Goal: Task Accomplishment & Management: Use online tool/utility

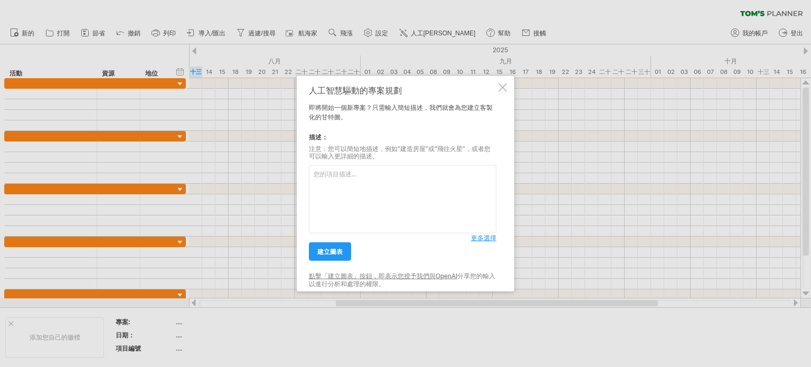
click at [370, 209] on textarea at bounding box center [402, 199] width 187 height 68
click at [330, 249] on font "建立圖表" at bounding box center [329, 252] width 25 height 8
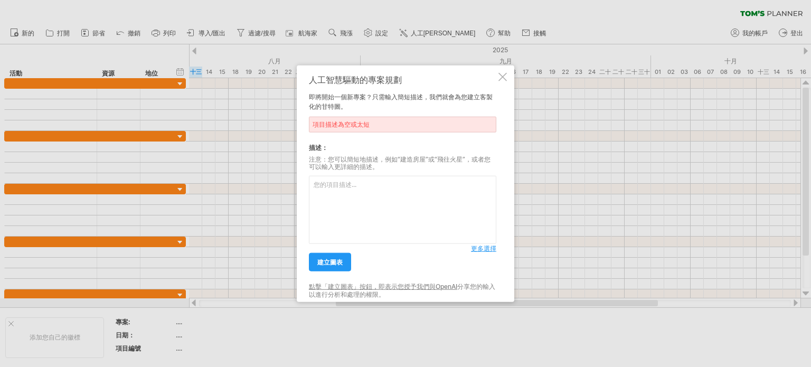
drag, startPoint x: 372, startPoint y: 190, endPoint x: 453, endPoint y: 215, distance: 85.3
click at [374, 192] on textarea at bounding box center [402, 210] width 187 height 68
click at [480, 255] on div "人工智慧驅動的專案規劃 即將開始一個新專案？只需輸入簡短描述，我們就會為您建立客製化的甘特圖。 項目描述為空或太短 描述： 注意：您可以簡短地描述，例如“建造…" at bounding box center [402, 183] width 187 height 218
click at [485, 247] on font "更多選擇" at bounding box center [483, 248] width 25 height 8
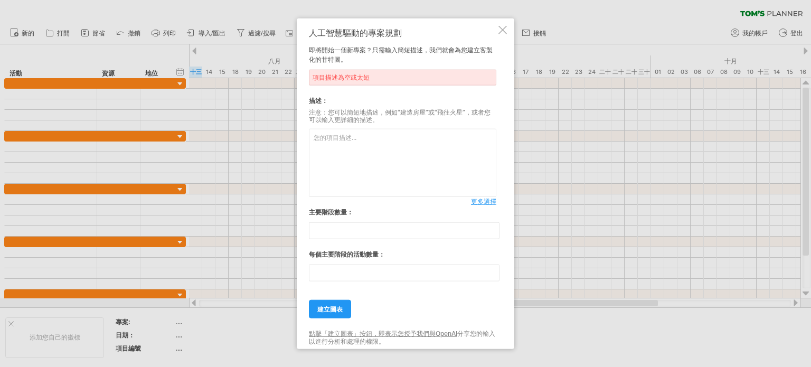
click at [364, 139] on textarea at bounding box center [402, 163] width 187 height 68
drag, startPoint x: 355, startPoint y: 278, endPoint x: 361, endPoint y: 276, distance: 6.9
click at [355, 278] on input "**" at bounding box center [404, 272] width 191 height 17
click at [372, 228] on input "**" at bounding box center [404, 230] width 191 height 17
click at [495, 236] on input "*" at bounding box center [404, 230] width 191 height 17
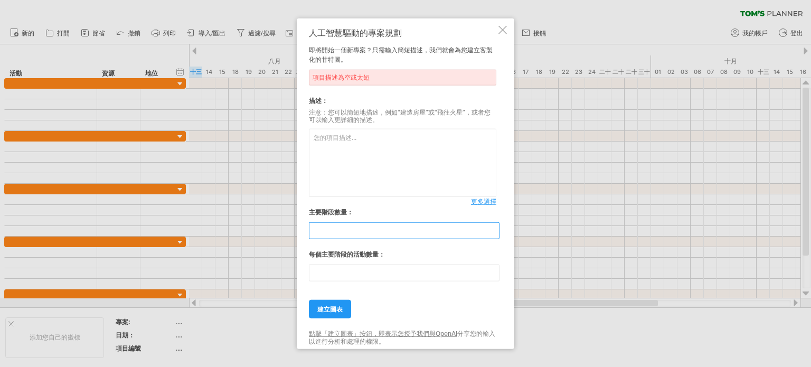
click at [495, 235] on input "*" at bounding box center [404, 230] width 191 height 17
click at [496, 233] on input "*" at bounding box center [404, 230] width 191 height 17
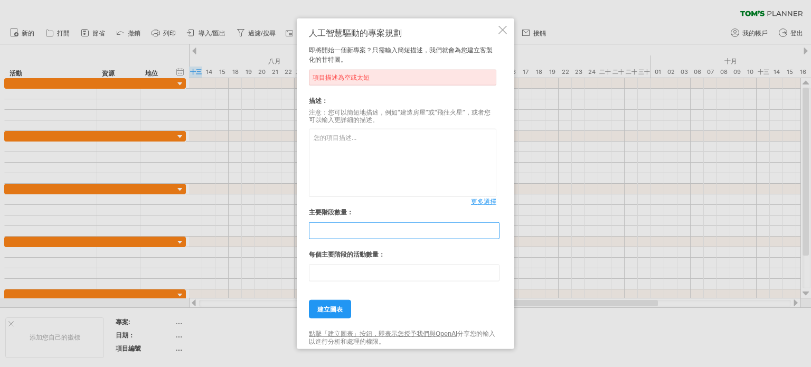
type input "*"
click at [496, 233] on input "*" at bounding box center [404, 230] width 191 height 17
click at [409, 270] on input "**" at bounding box center [404, 272] width 191 height 17
click at [494, 270] on input "**" at bounding box center [404, 272] width 191 height 17
click at [495, 274] on input "**" at bounding box center [404, 272] width 191 height 17
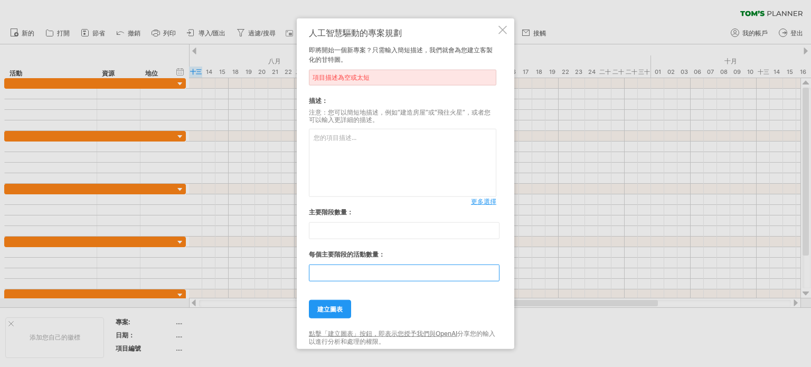
click at [495, 274] on input "**" at bounding box center [404, 272] width 191 height 17
click at [494, 274] on input "**" at bounding box center [404, 272] width 191 height 17
click at [494, 274] on input "*" at bounding box center [404, 272] width 191 height 17
type input "*"
click at [493, 274] on input "*" at bounding box center [404, 272] width 191 height 17
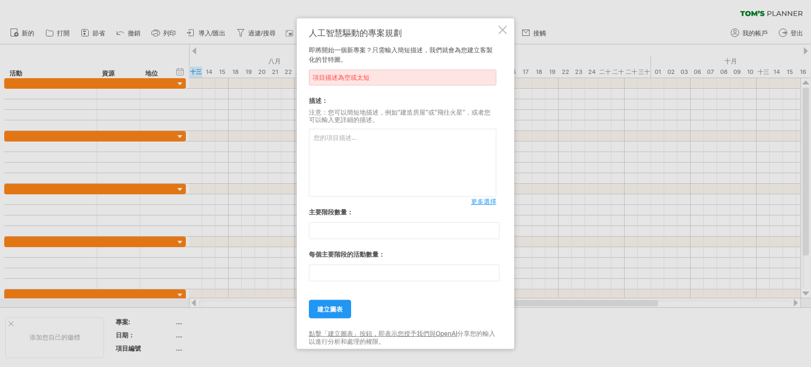
click at [594, 285] on div at bounding box center [405, 183] width 811 height 367
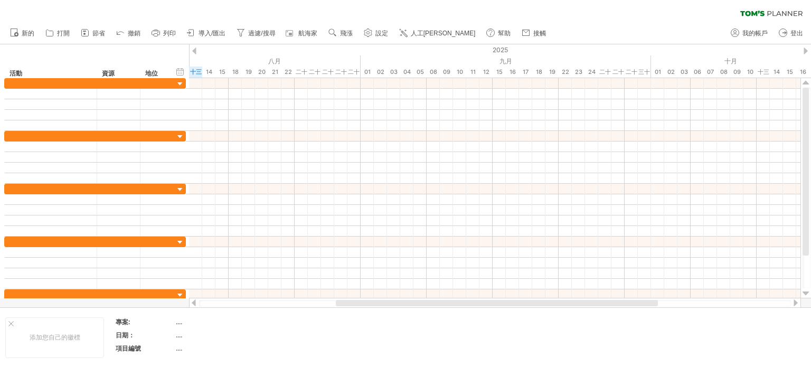
drag, startPoint x: 420, startPoint y: 33, endPoint x: 429, endPoint y: 39, distance: 11.0
click at [420, 33] on font "人工[PERSON_NAME]" at bounding box center [443, 33] width 65 height 7
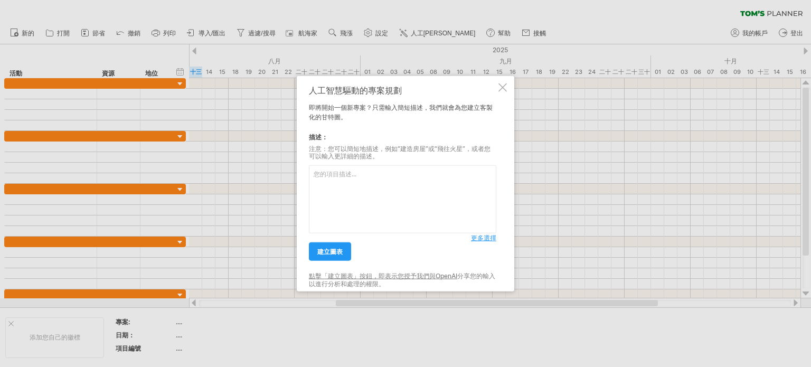
click at [350, 181] on textarea at bounding box center [402, 199] width 187 height 68
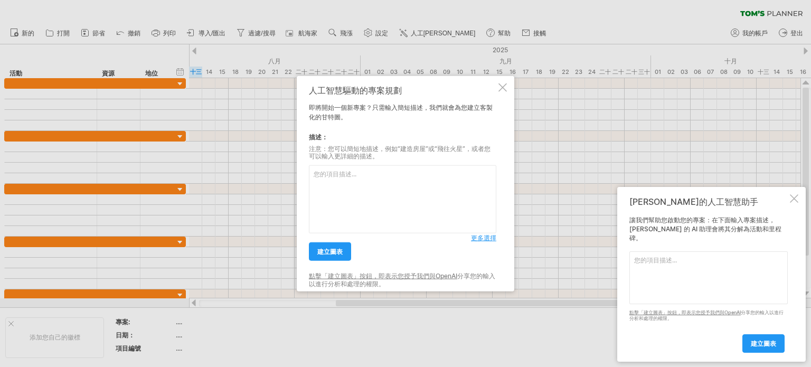
paste textarea "任務 負責人 開始 結束 活動一: 美容醫學商展9/7 攤位圖+定稿 放晴/漢肯/[PERSON_NAME] [DATE] [DATE] 交稿漢肯(報價確認)…"
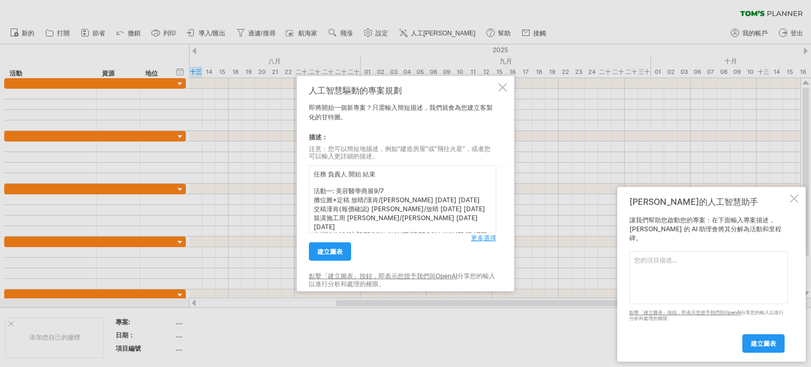
click at [394, 190] on textarea "任務 負責人 開始 結束 活動一: 美容醫學商展9/7 攤位圖+定稿 放晴/漢肯/[PERSON_NAME] [DATE] [DATE] 交稿漢肯(報價確認)…" at bounding box center [402, 199] width 187 height 68
click at [405, 198] on textarea "任務 負責人 開始 結束 活動一: 美容醫學商展9/7 攤位圖+定稿 放晴/漢肯/[PERSON_NAME] [DATE] [DATE] 交稿漢肯(報價確認)…" at bounding box center [402, 199] width 187 height 68
type textarea "任務 負責人 開始 結束 活動一: 美容醫學商展9/7 攤位圖+定稿 放晴/漢肯/[PERSON_NAME] [DATE] [DATE] 交稿漢肯(報價確認)…"
click at [336, 252] on font "建立圖表" at bounding box center [329, 252] width 25 height 8
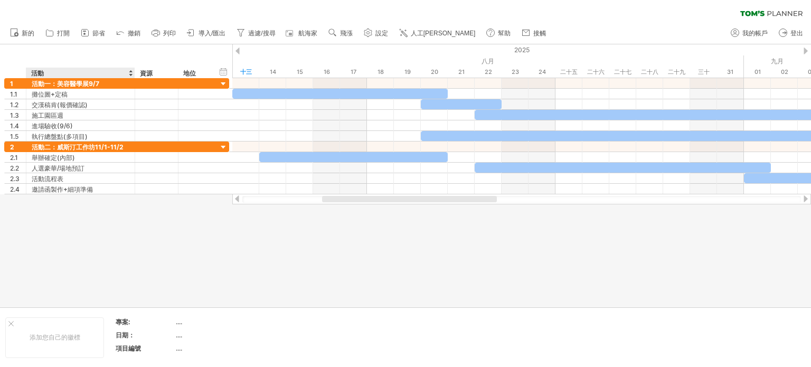
drag, startPoint x: 116, startPoint y: 240, endPoint x: 112, endPoint y: 251, distance: 11.4
click at [116, 242] on div at bounding box center [405, 175] width 811 height 263
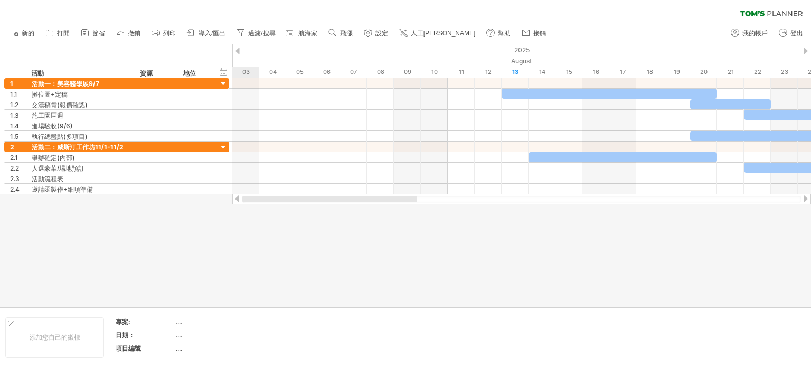
drag, startPoint x: 340, startPoint y: 200, endPoint x: 194, endPoint y: 206, distance: 146.9
click at [231, 197] on div "嘗試造訪 [DOMAIN_NAME] 再次連接... 0% 清除過濾器 新的" at bounding box center [405, 183] width 811 height 367
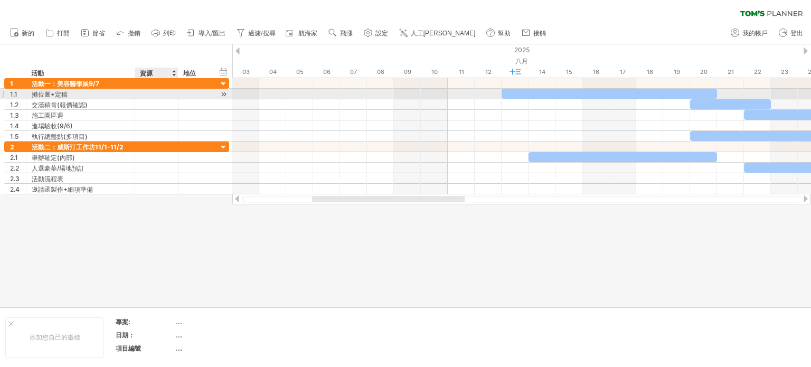
click at [152, 96] on div at bounding box center [156, 94] width 32 height 10
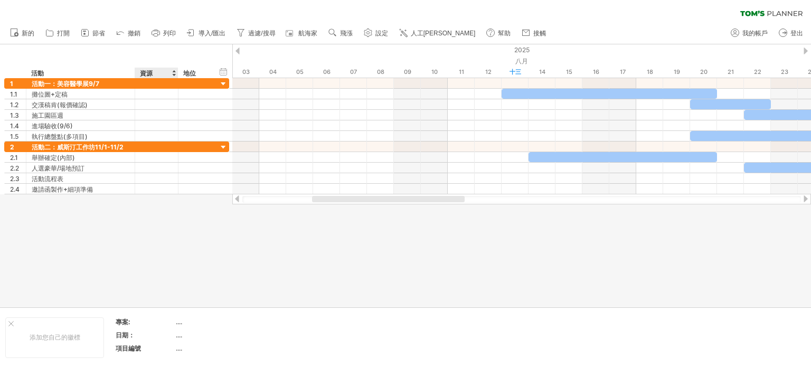
click at [154, 71] on div "資源" at bounding box center [156, 73] width 32 height 11
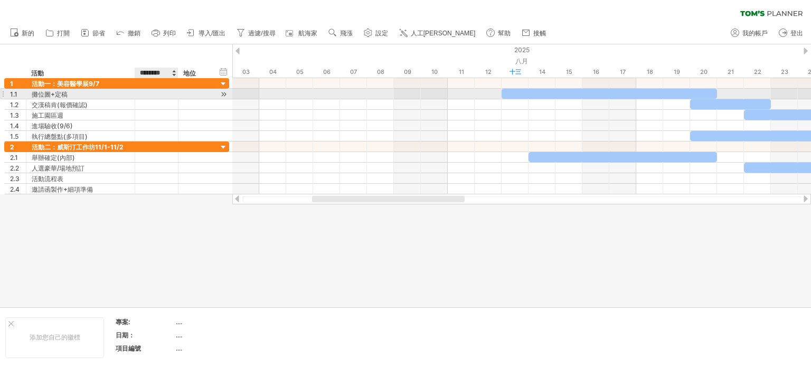
click at [162, 94] on div at bounding box center [156, 94] width 32 height 10
click at [156, 71] on div "資源" at bounding box center [156, 73] width 32 height 11
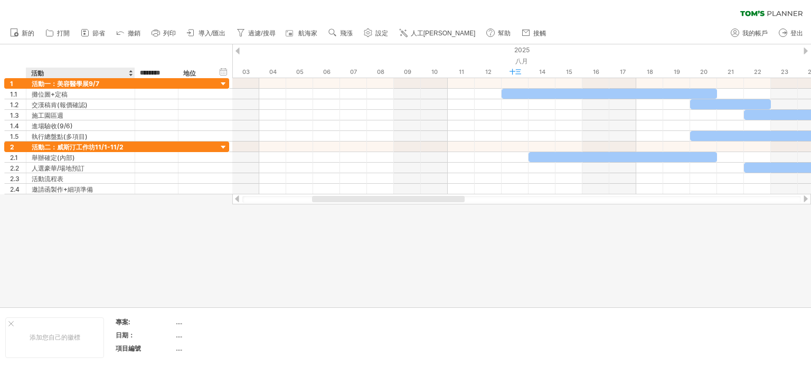
drag, startPoint x: 169, startPoint y: 72, endPoint x: 137, endPoint y: 71, distance: 32.7
click at [137, 71] on div "******** 資源" at bounding box center [156, 73] width 43 height 11
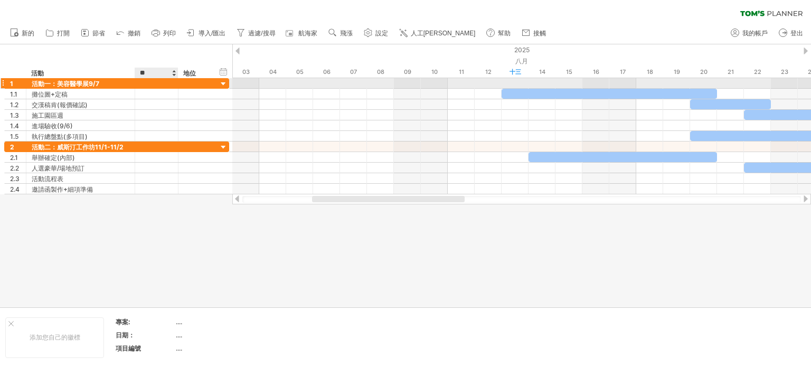
type input "*"
type input "***"
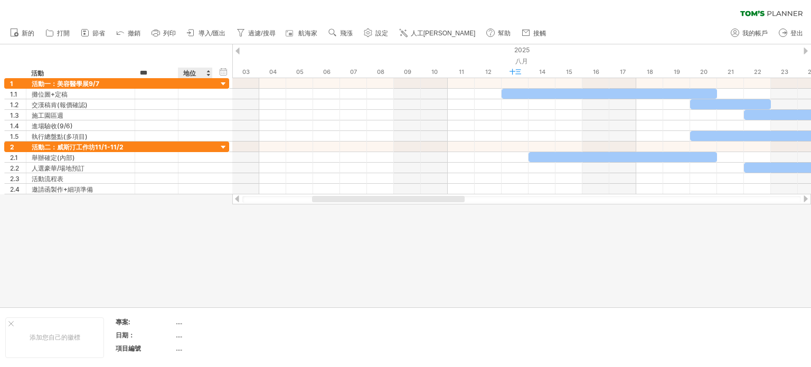
click at [195, 73] on font "地位" at bounding box center [189, 73] width 13 height 8
click at [194, 73] on font "地位" at bounding box center [189, 73] width 13 height 8
click at [197, 71] on div "地位" at bounding box center [194, 73] width 23 height 11
click at [197, 73] on input "******" at bounding box center [194, 73] width 23 height 11
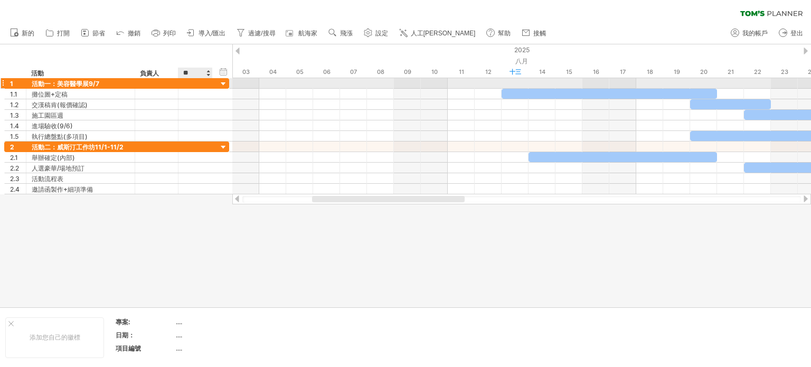
type input "*"
type input "**"
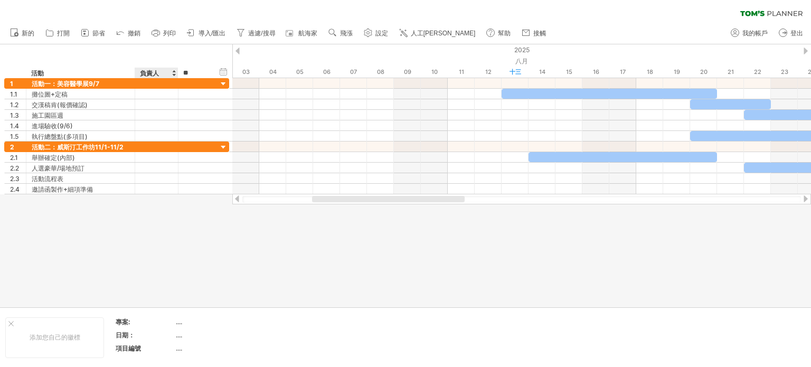
click at [163, 268] on div at bounding box center [405, 175] width 811 height 263
click at [442, 201] on div at bounding box center [388, 199] width 153 height 6
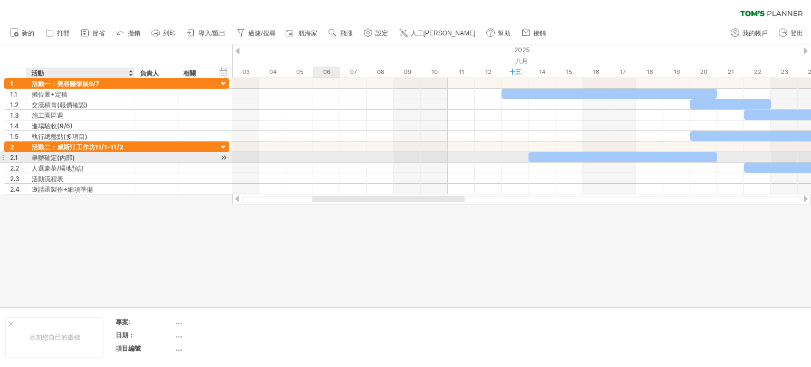
click at [64, 158] on font "舉辦確定(內部)" at bounding box center [53, 158] width 43 height 8
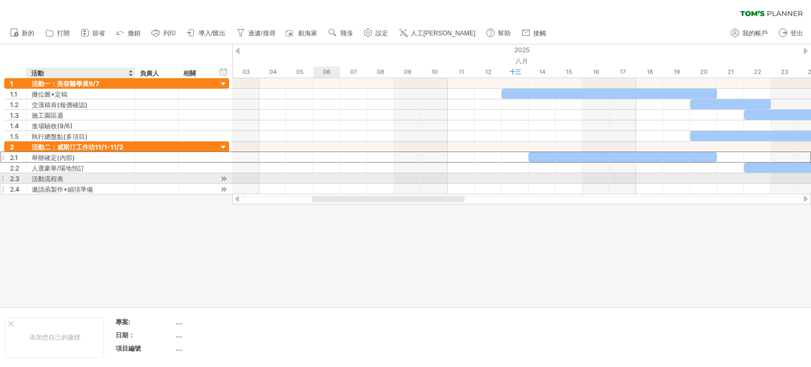
click at [93, 184] on div "邀請函製作+細項準備" at bounding box center [81, 189] width 98 height 10
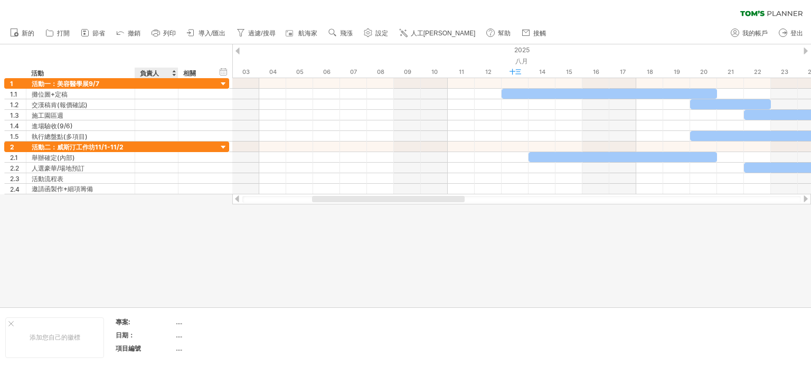
drag, startPoint x: 152, startPoint y: 59, endPoint x: 152, endPoint y: 70, distance: 11.1
click at [152, 67] on div "hide start/end/duration 顯示開始/結束/持續時間 ******** 活動 *** 負責人 ** 相關" at bounding box center [116, 61] width 232 height 34
click at [150, 77] on input "***" at bounding box center [156, 73] width 32 height 11
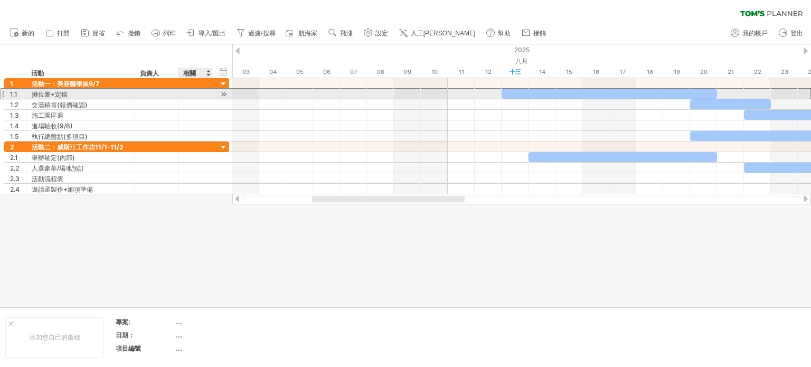
click at [188, 91] on div at bounding box center [195, 94] width 23 height 10
click at [151, 90] on div at bounding box center [156, 94] width 32 height 10
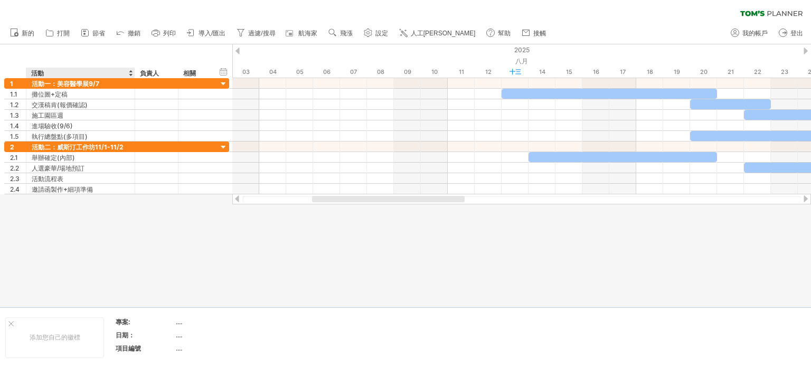
click at [71, 248] on div at bounding box center [405, 175] width 811 height 262
drag, startPoint x: 271, startPoint y: 249, endPoint x: 125, endPoint y: 211, distance: 151.7
click at [272, 248] on div at bounding box center [405, 175] width 811 height 262
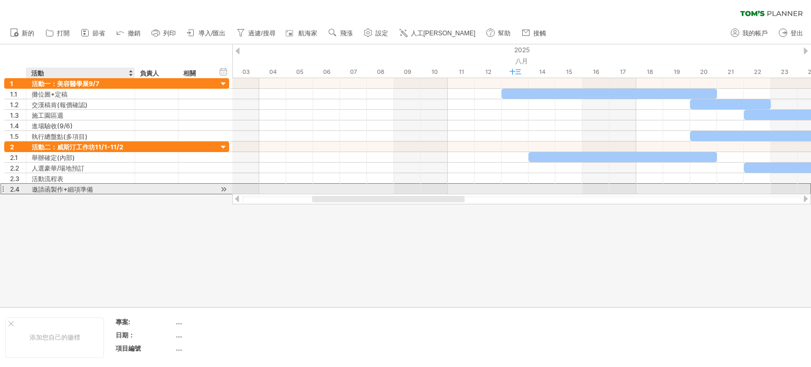
click at [126, 192] on div "邀請函製作+細項準備" at bounding box center [81, 189] width 98 height 10
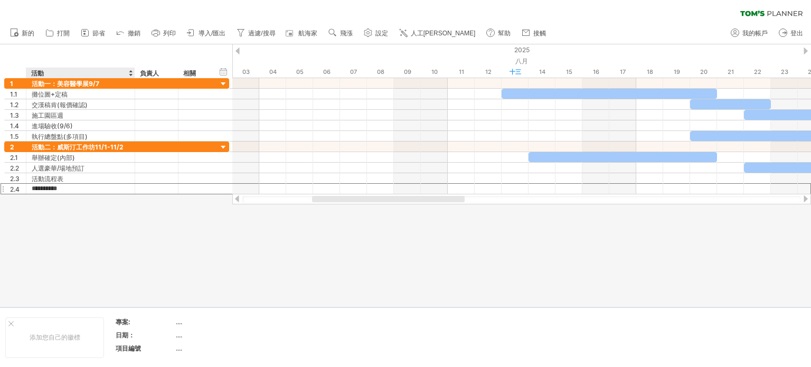
click at [137, 201] on div at bounding box center [405, 175] width 811 height 262
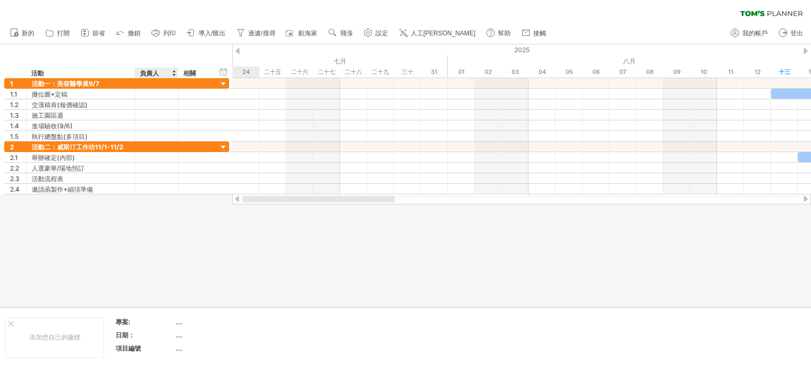
drag, startPoint x: 326, startPoint y: 198, endPoint x: 118, endPoint y: 202, distance: 208.0
click at [116, 204] on div "嘗試造訪 [DOMAIN_NAME] 再次連接... 0% 清除過濾器 新的" at bounding box center [405, 183] width 811 height 367
drag, startPoint x: 257, startPoint y: 31, endPoint x: 268, endPoint y: 32, distance: 10.6
click at [257, 31] on font "過濾/搜尋" at bounding box center [261, 33] width 27 height 7
type input "**********"
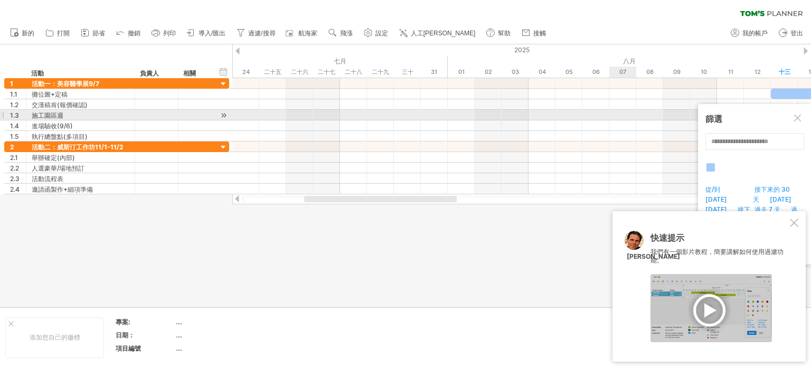
click at [799, 120] on div at bounding box center [798, 119] width 8 height 8
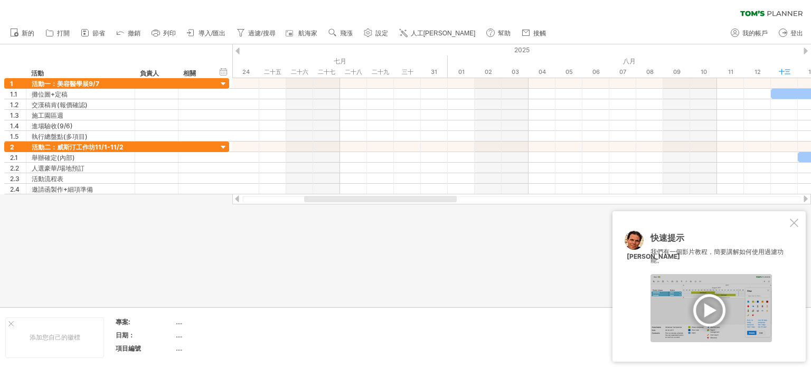
click at [794, 221] on div at bounding box center [794, 223] width 8 height 8
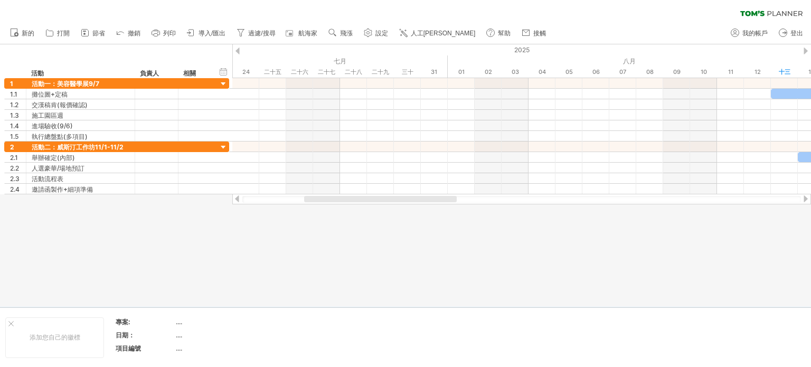
click at [95, 33] on font "節省" at bounding box center [98, 33] width 13 height 7
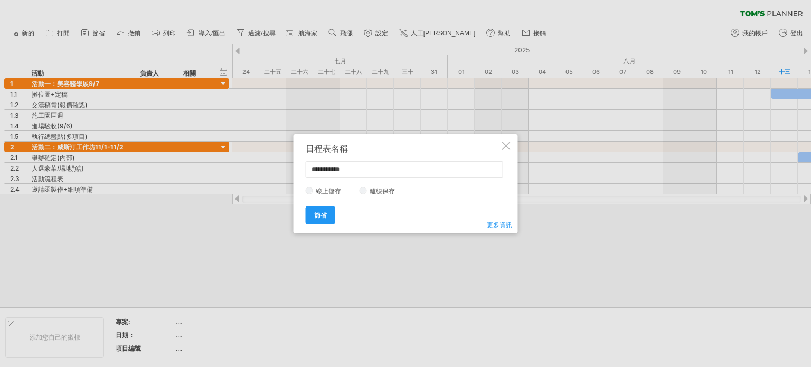
drag, startPoint x: 367, startPoint y: 168, endPoint x: 254, endPoint y: 173, distance: 113.6
click at [283, 168] on div "嘗試造訪 [DOMAIN_NAME] 再次連接... 0% 清除過濾器 新的" at bounding box center [405, 183] width 811 height 367
type input "*"
type input "***"
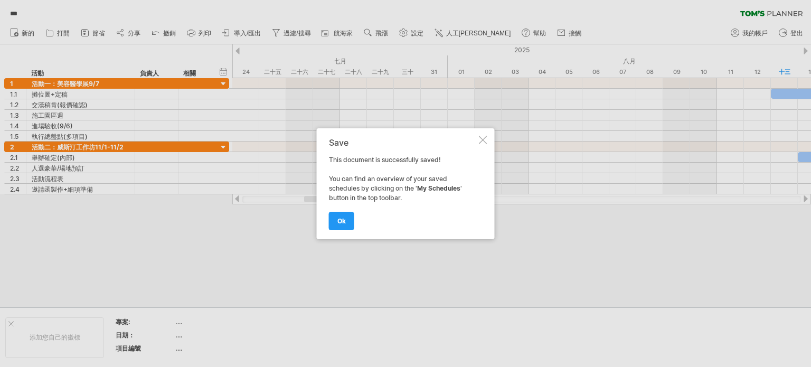
drag, startPoint x: 252, startPoint y: 247, endPoint x: 302, endPoint y: 132, distance: 125.0
click at [253, 247] on div at bounding box center [405, 183] width 811 height 367
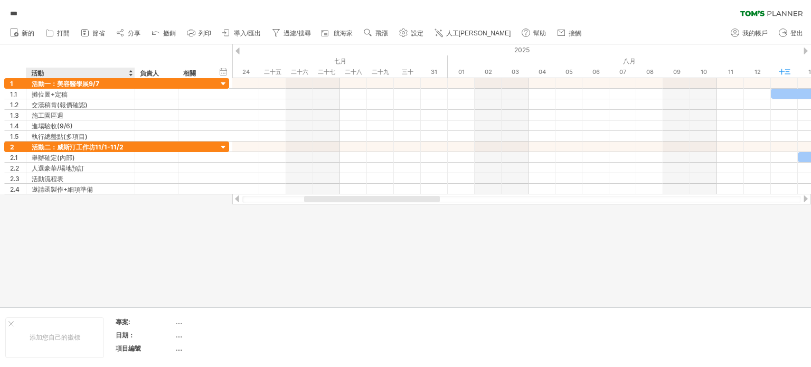
click at [109, 242] on div at bounding box center [405, 175] width 811 height 262
click at [462, 34] on font "人工[PERSON_NAME]" at bounding box center [478, 33] width 65 height 7
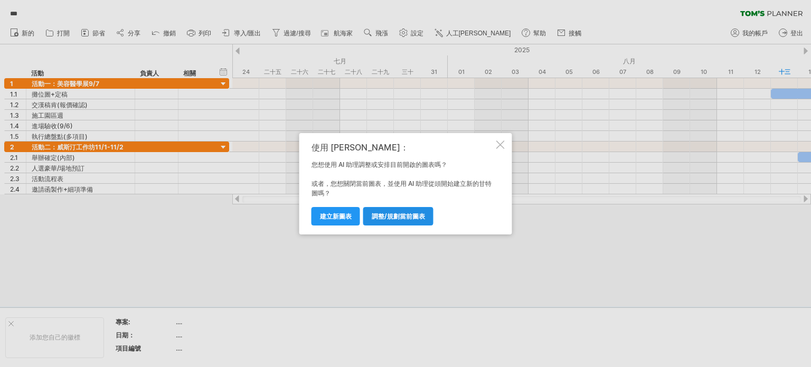
click at [423, 223] on link "調整/規劃當前圖表" at bounding box center [398, 216] width 70 height 18
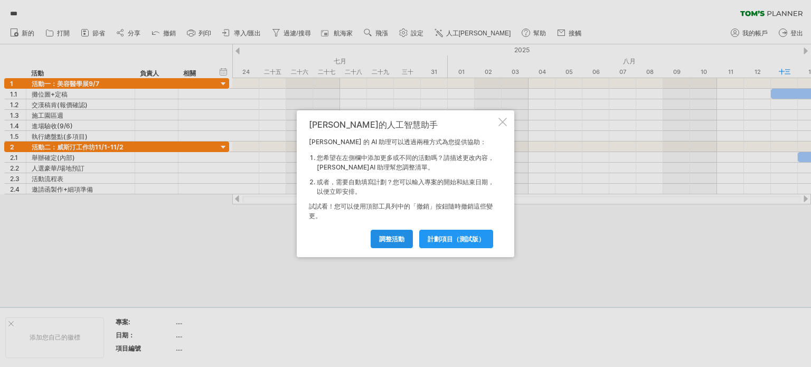
click at [391, 242] on font "調整活動" at bounding box center [391, 239] width 25 height 8
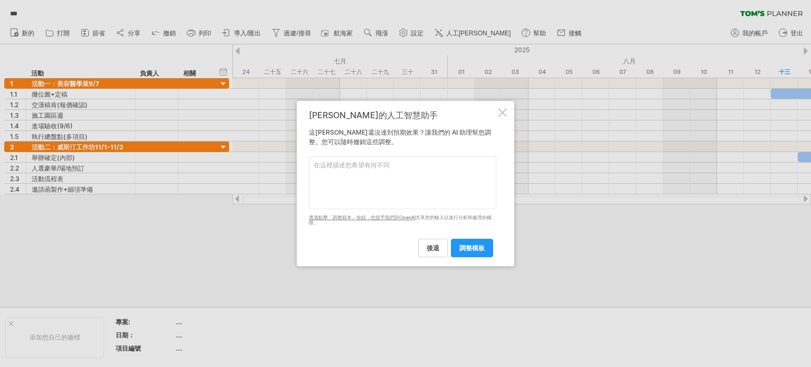
click at [365, 168] on textarea at bounding box center [402, 182] width 187 height 53
type textarea "刪除負責人與相關欄位"
click at [471, 252] on link "調整模板" at bounding box center [472, 248] width 42 height 18
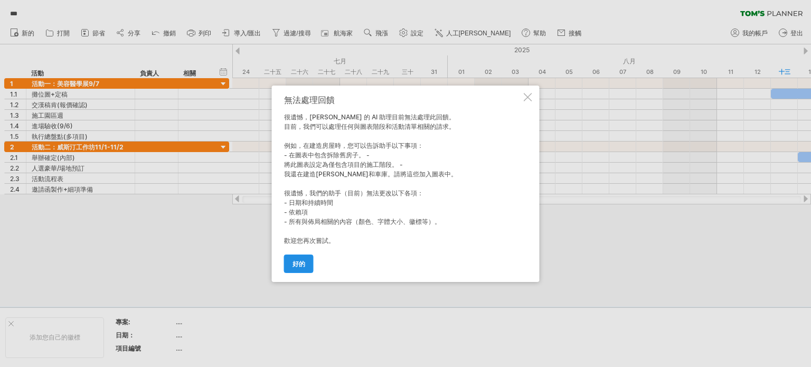
click at [308, 264] on link "好的" at bounding box center [299, 263] width 30 height 18
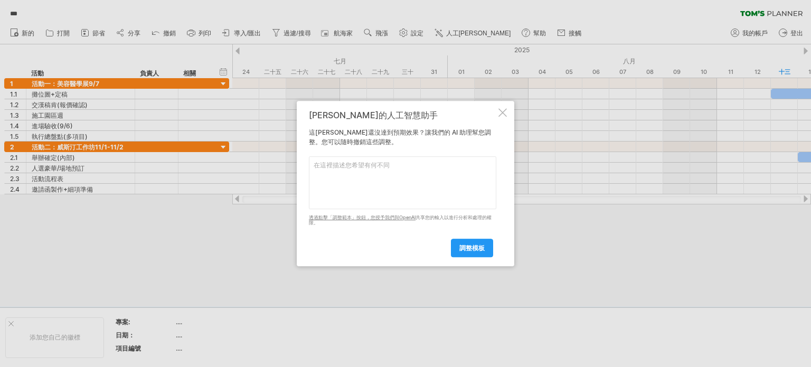
click at [370, 175] on textarea at bounding box center [402, 182] width 187 height 53
click at [410, 181] on textarea at bounding box center [402, 182] width 187 height 53
click at [409, 168] on textarea at bounding box center [402, 182] width 187 height 53
type textarea "刪除8/12以前的行事曆"
click at [485, 244] on link "調整模板" at bounding box center [472, 248] width 42 height 18
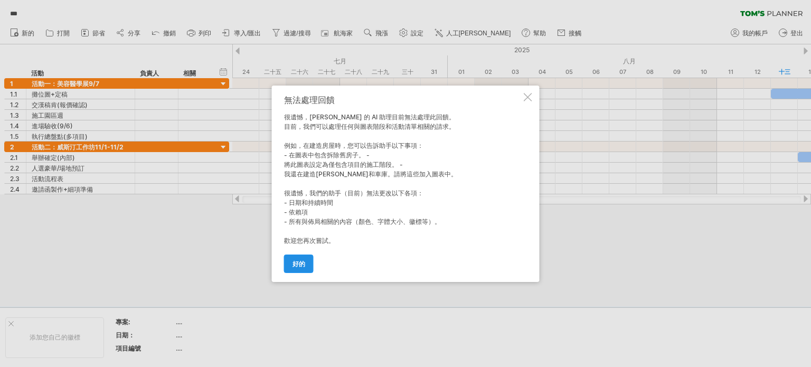
click at [305, 266] on link "好的" at bounding box center [299, 263] width 30 height 18
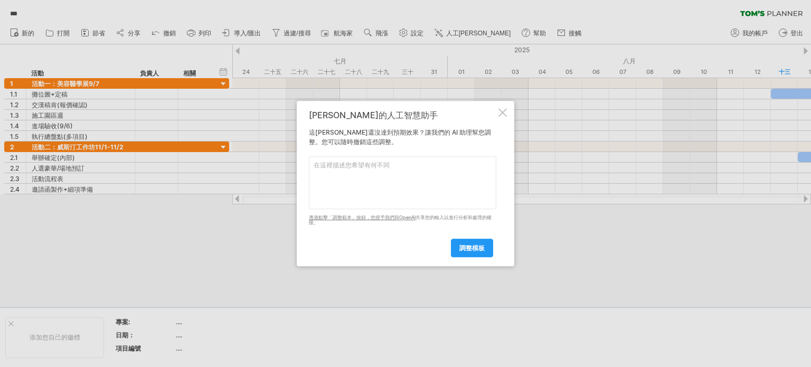
click at [431, 280] on div at bounding box center [405, 183] width 811 height 367
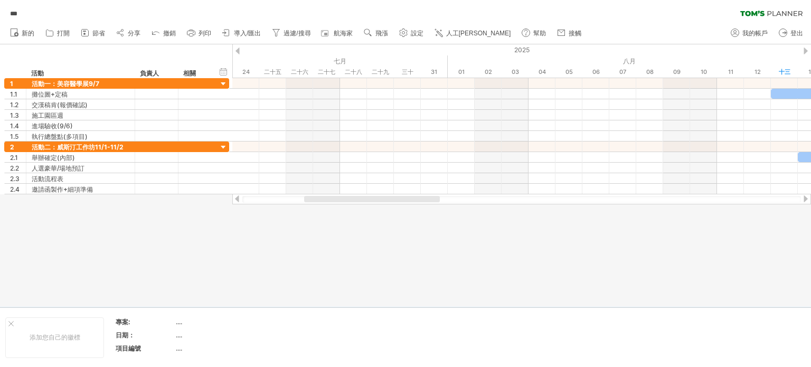
click at [485, 236] on div at bounding box center [405, 175] width 811 height 262
drag, startPoint x: 8, startPoint y: 67, endPoint x: 21, endPoint y: 67, distance: 13.2
click at [8, 67] on div "隱藏開始/結束/持續時間 顯示開始/結束/持續時間 ******** 活動 *** 負責人 ** 相關" at bounding box center [116, 61] width 232 height 34
click at [3, 45] on div "隱藏開始/結束/持續時間 顯示開始/結束/持續時間 ******** 活動 *** 負責人 ** 相關" at bounding box center [116, 61] width 232 height 34
drag, startPoint x: 8, startPoint y: 50, endPoint x: 170, endPoint y: 68, distance: 162.5
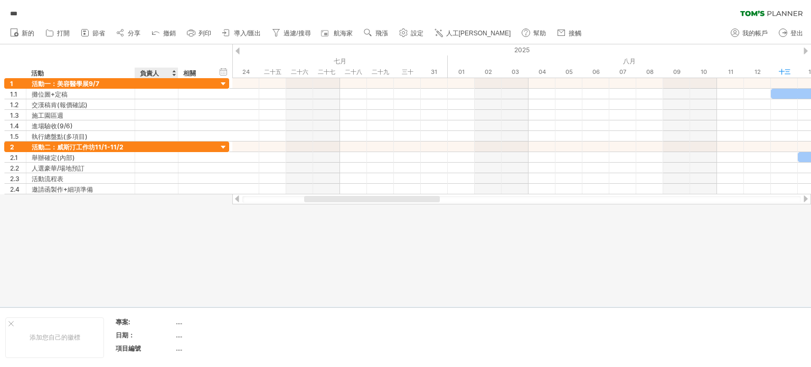
click at [170, 68] on div "隱藏開始/結束/持續時間 顯示開始/結束/持續時間 ******** 活動 *** 負責人 ** 相關" at bounding box center [116, 61] width 232 height 34
click at [58, 33] on font "打開" at bounding box center [63, 33] width 13 height 7
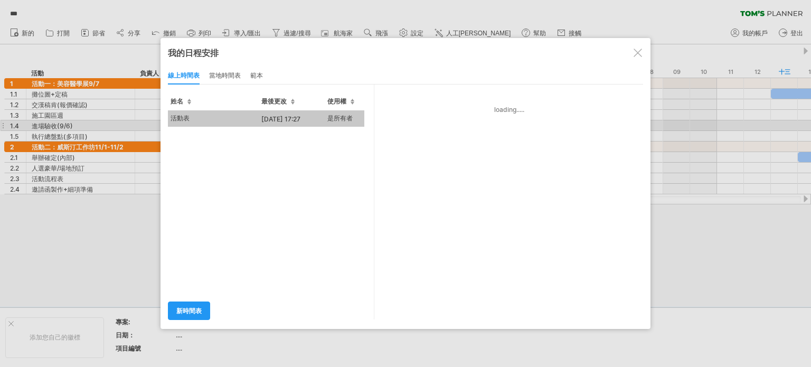
type input "***"
type input "**********"
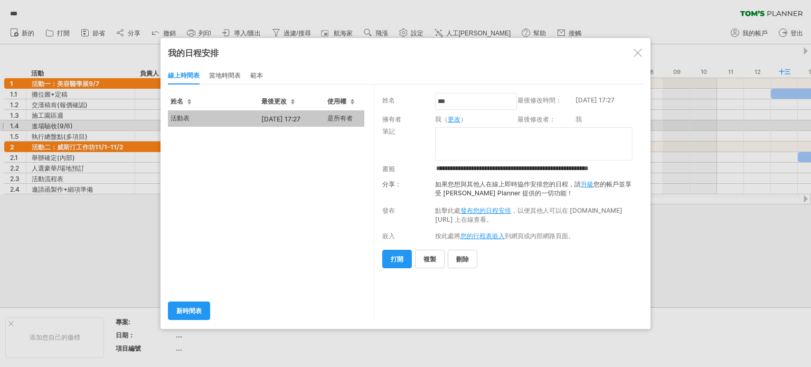
click at [638, 52] on div at bounding box center [637, 53] width 8 height 8
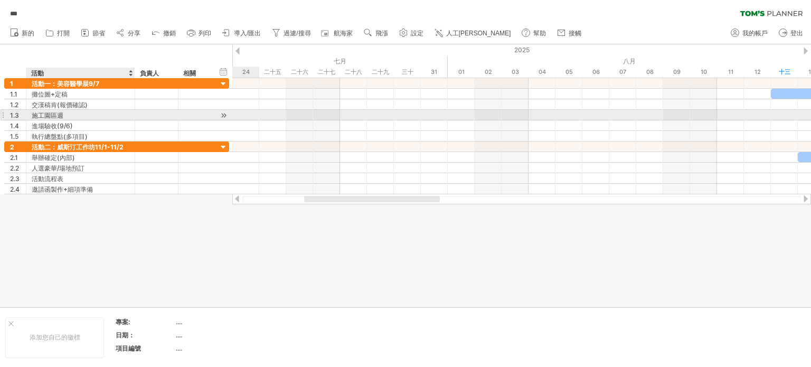
click at [103, 111] on div "施工園區週" at bounding box center [81, 115] width 98 height 10
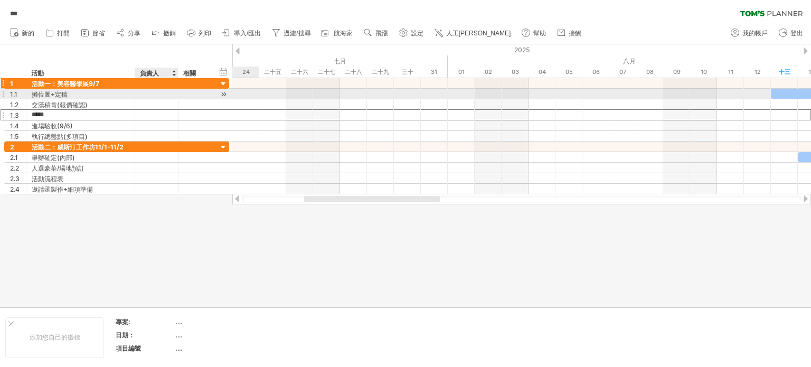
click at [167, 84] on div at bounding box center [156, 83] width 32 height 10
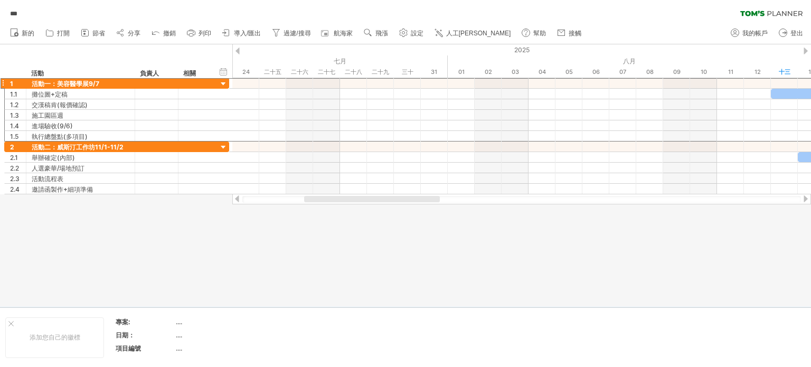
click at [601, 265] on div at bounding box center [405, 175] width 811 height 262
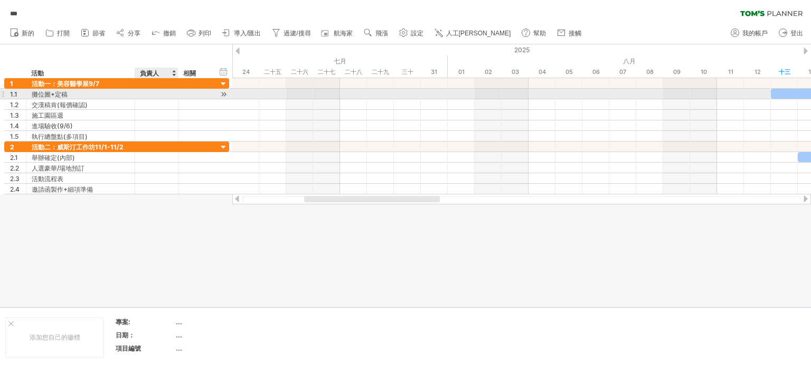
click at [169, 97] on div at bounding box center [156, 94] width 32 height 10
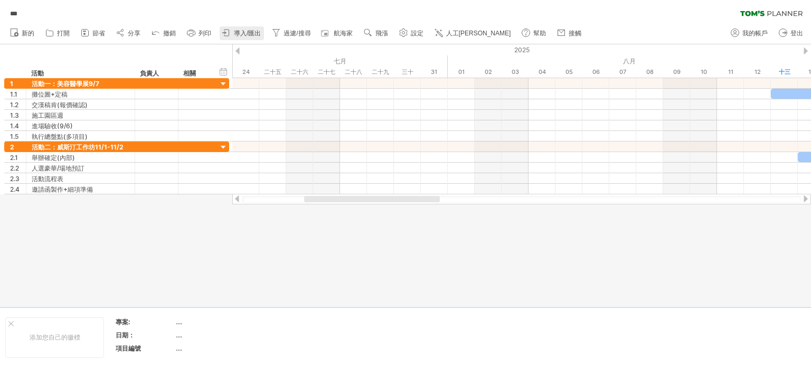
click at [249, 34] on font "導入/匯出" at bounding box center [247, 33] width 27 height 7
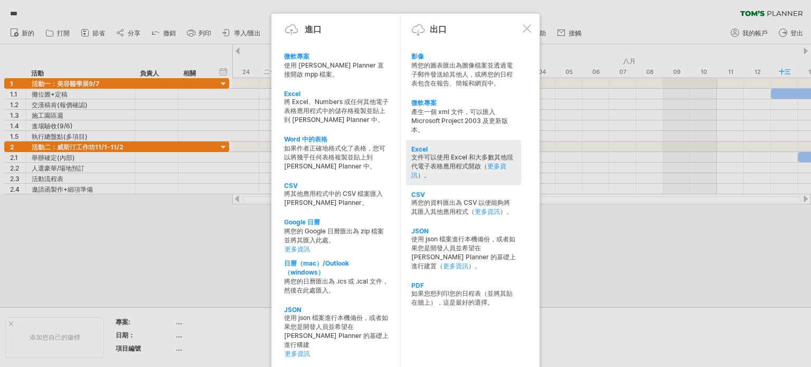
click at [452, 162] on font "文件可以使用 Excel 和大多數其他現代電子表格應用程式開啟（" at bounding box center [462, 161] width 102 height 17
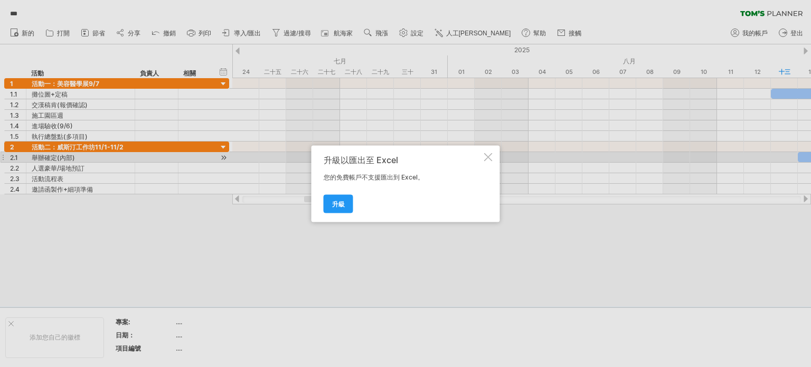
click at [486, 158] on div at bounding box center [488, 157] width 8 height 8
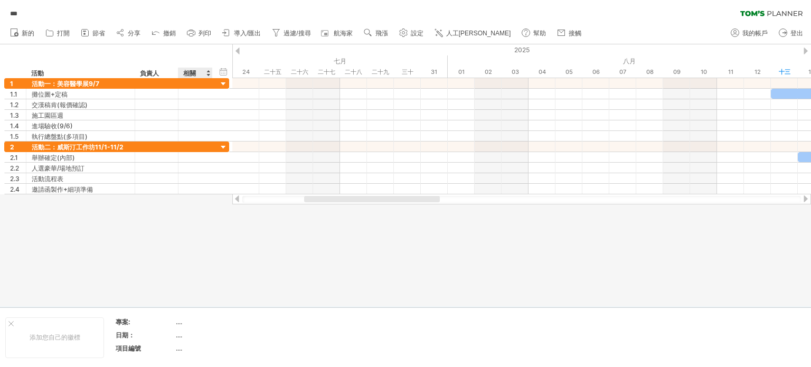
click at [191, 256] on div at bounding box center [405, 175] width 811 height 262
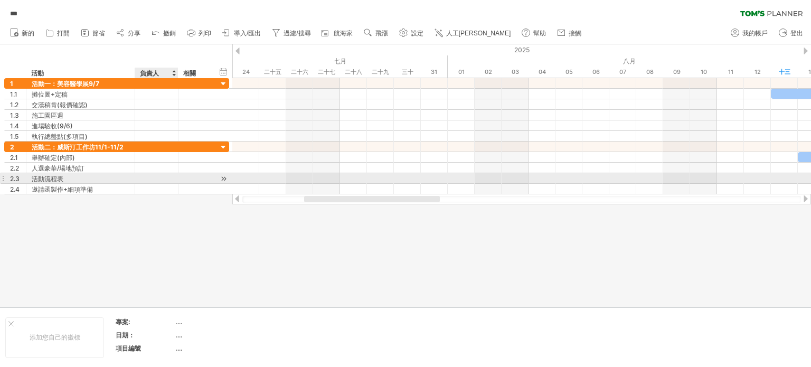
drag, startPoint x: 8, startPoint y: 64, endPoint x: 203, endPoint y: 195, distance: 235.1
click at [202, 200] on div "嘗試造訪 [DOMAIN_NAME] 再次連接... 0% *** 清除過濾器 新的" at bounding box center [405, 183] width 811 height 367
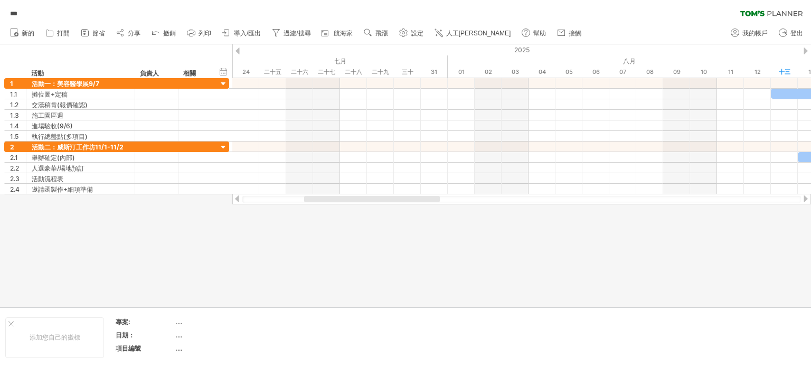
drag, startPoint x: 385, startPoint y: 195, endPoint x: 449, endPoint y: 200, distance: 63.5
click at [449, 200] on div at bounding box center [521, 199] width 579 height 11
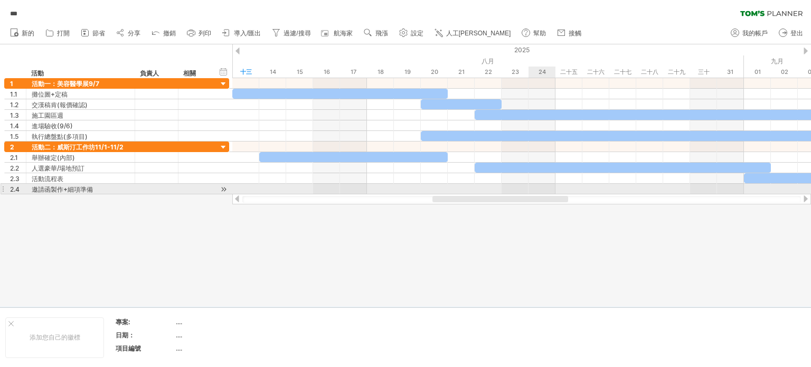
drag, startPoint x: 414, startPoint y: 199, endPoint x: 542, endPoint y: 190, distance: 128.6
click at [542, 190] on div "嘗試造訪 [DOMAIN_NAME] 再次連接... 0% *** 清除過濾器 新的" at bounding box center [405, 183] width 811 height 367
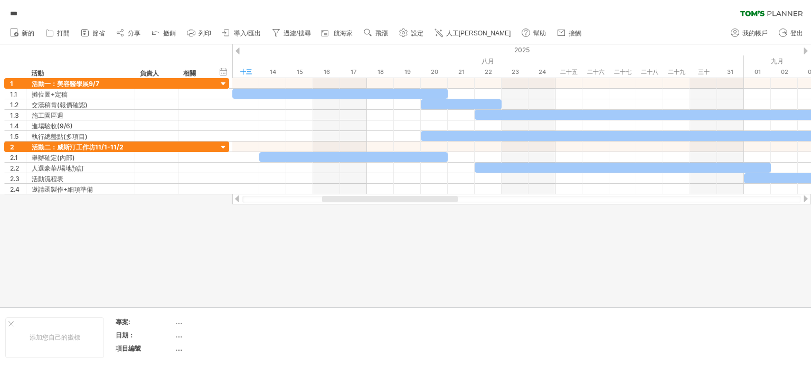
click at [515, 265] on div at bounding box center [405, 175] width 811 height 262
click at [467, 35] on font "人工[PERSON_NAME]" at bounding box center [478, 33] width 65 height 7
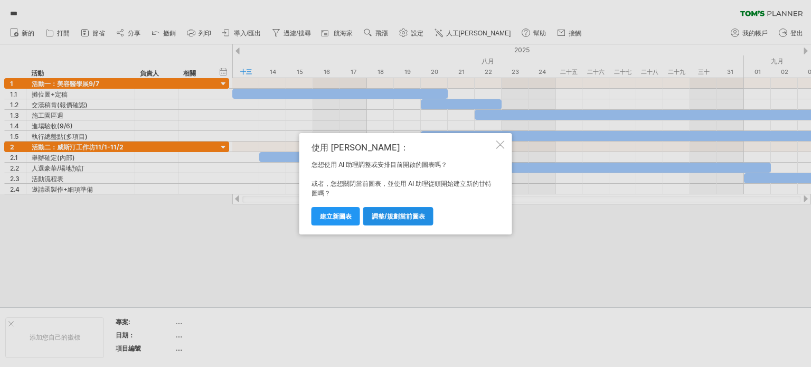
click at [390, 216] on font "調整/規劃當前圖表" at bounding box center [398, 216] width 53 height 8
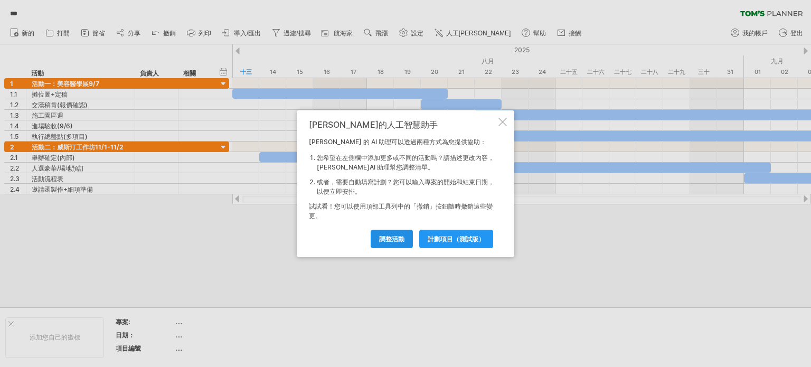
click at [398, 242] on font "調整活動" at bounding box center [391, 239] width 25 height 8
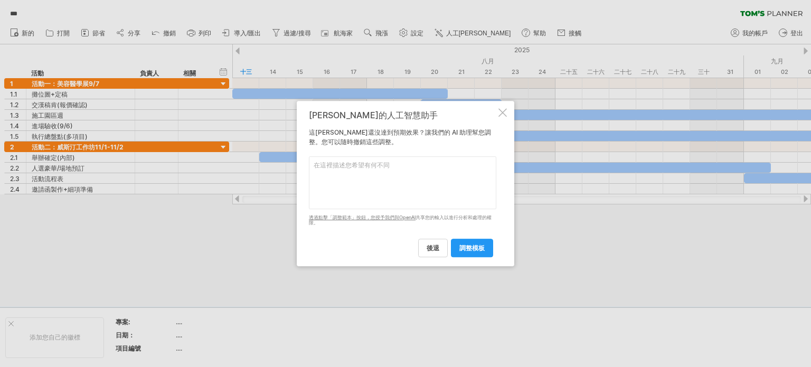
click at [390, 177] on textarea at bounding box center [402, 182] width 187 height 53
type textarea "將日期濃縮成周來看"
click at [479, 246] on font "調整模板" at bounding box center [471, 248] width 25 height 8
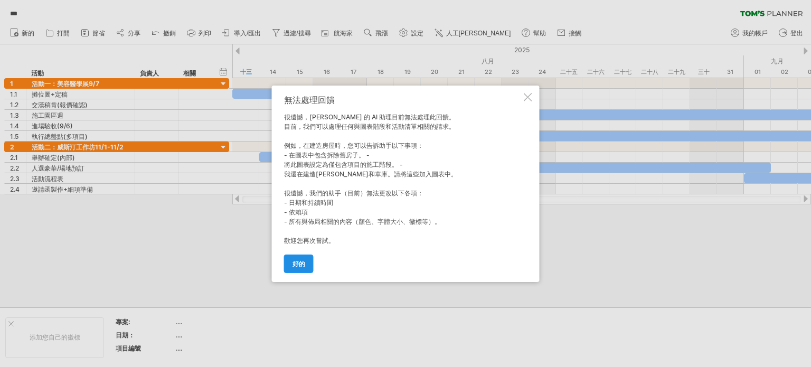
click at [300, 264] on font "好的" at bounding box center [298, 264] width 13 height 8
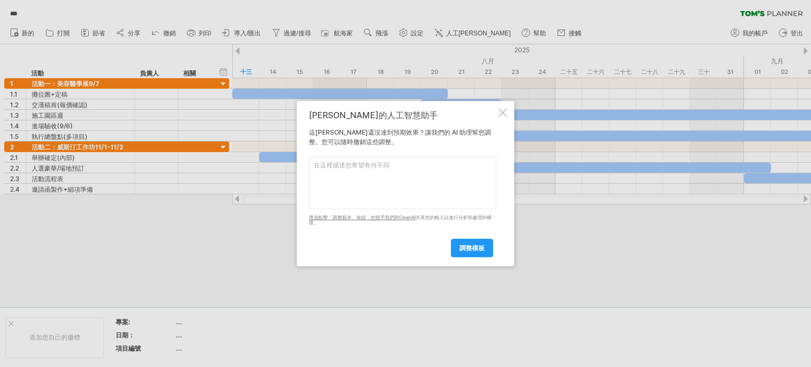
click at [395, 164] on textarea at bounding box center [402, 182] width 187 height 53
type textarea "日"
type textarea "日期欄位縮短"
click at [462, 245] on link "調整模板" at bounding box center [472, 248] width 42 height 18
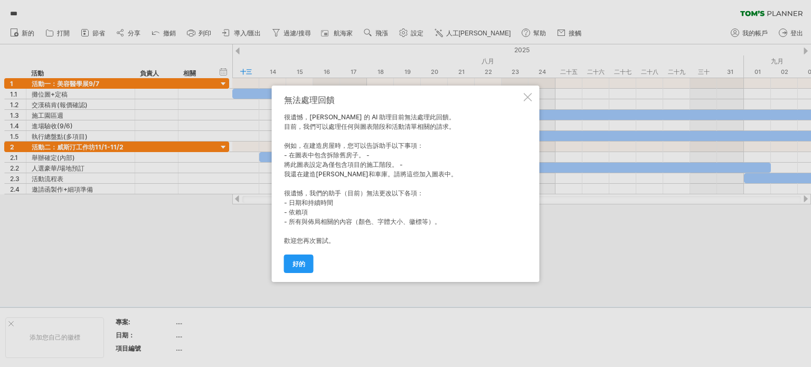
click at [530, 99] on div at bounding box center [528, 97] width 8 height 8
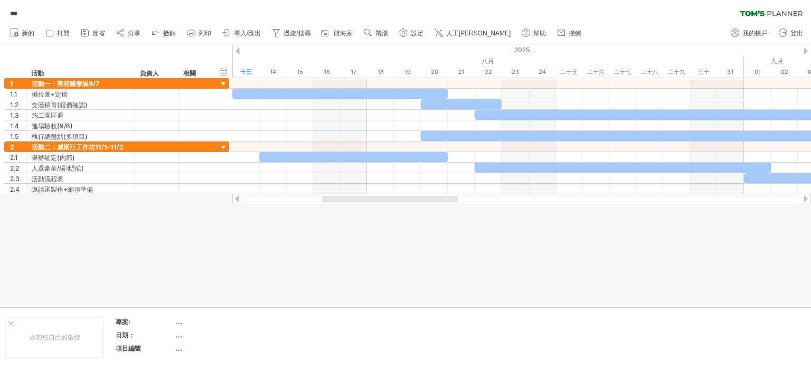
click at [394, 236] on div at bounding box center [405, 175] width 811 height 262
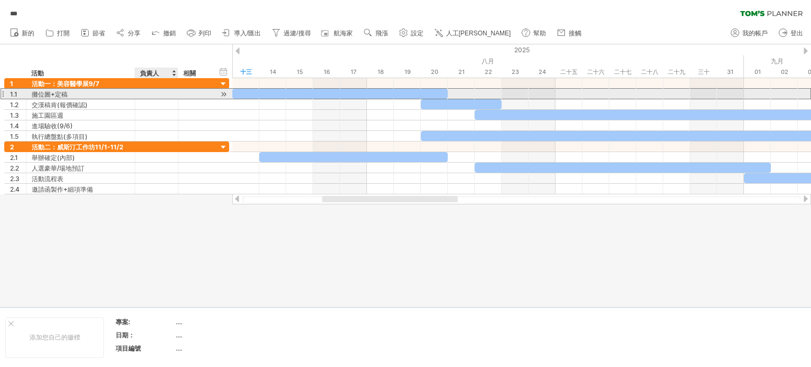
click at [166, 97] on div at bounding box center [156, 94] width 32 height 10
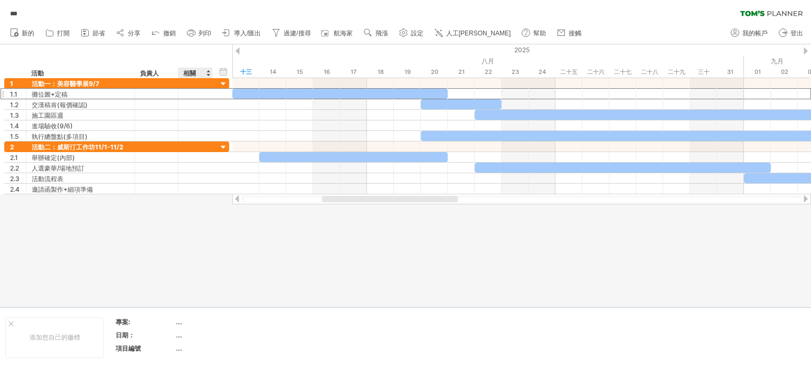
click at [197, 76] on div "相關" at bounding box center [194, 73] width 23 height 11
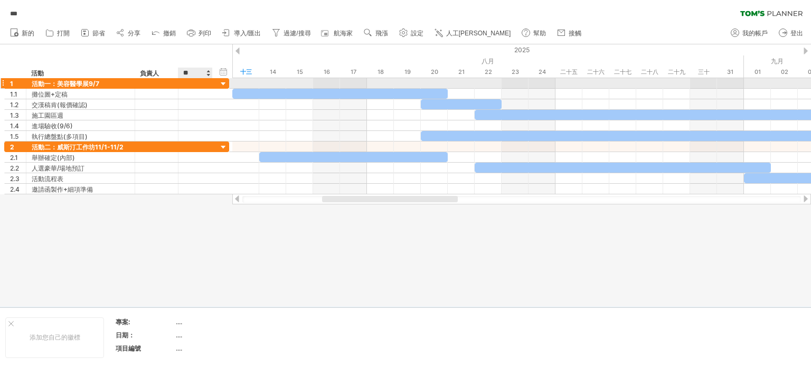
type input "*"
type input "**"
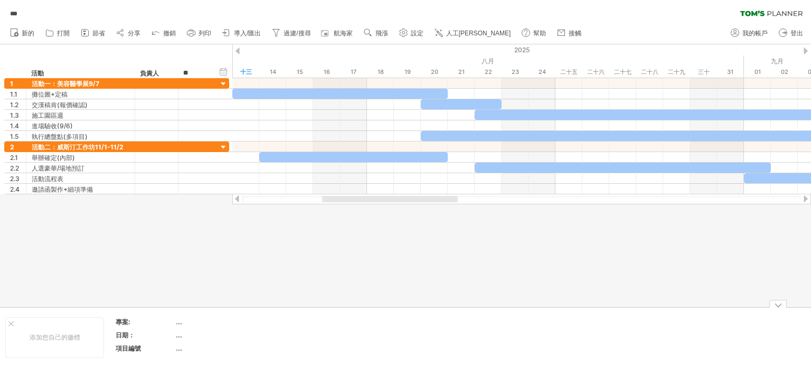
click at [272, 295] on div at bounding box center [405, 175] width 811 height 262
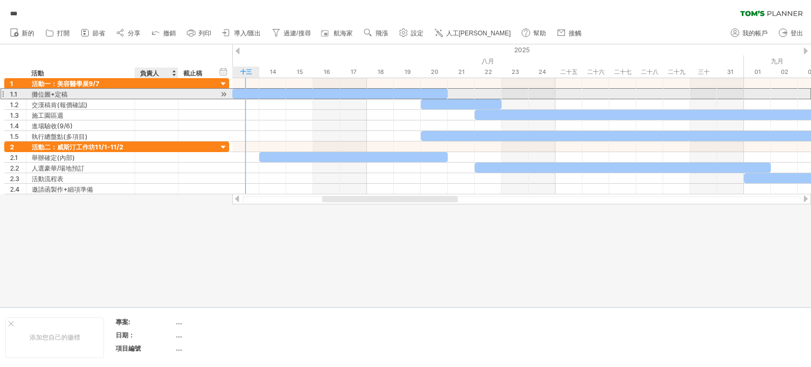
click at [158, 94] on div at bounding box center [156, 94] width 32 height 10
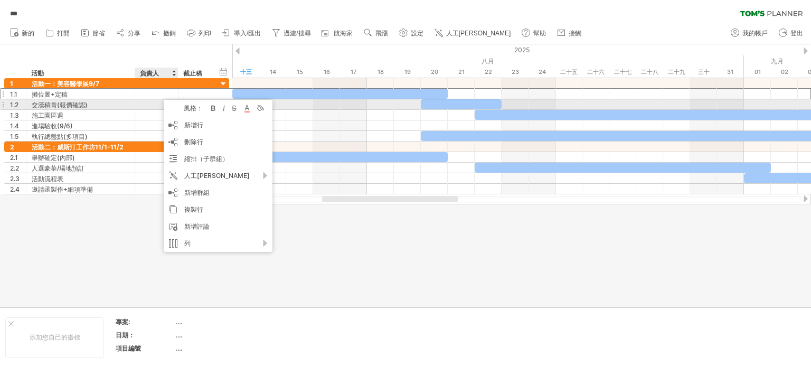
click at [144, 105] on div at bounding box center [156, 104] width 32 height 10
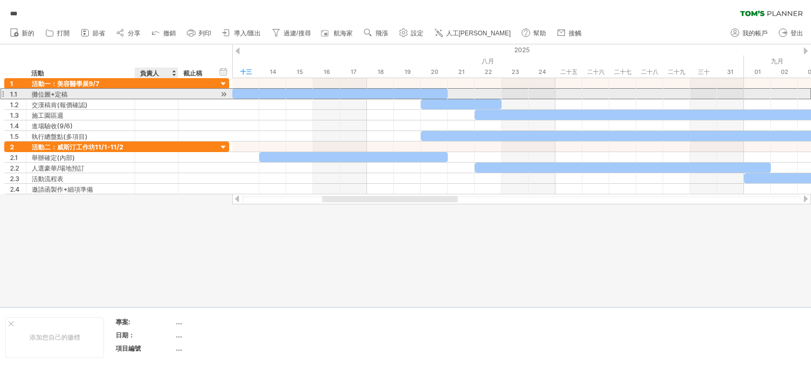
click at [157, 97] on div at bounding box center [156, 94] width 32 height 10
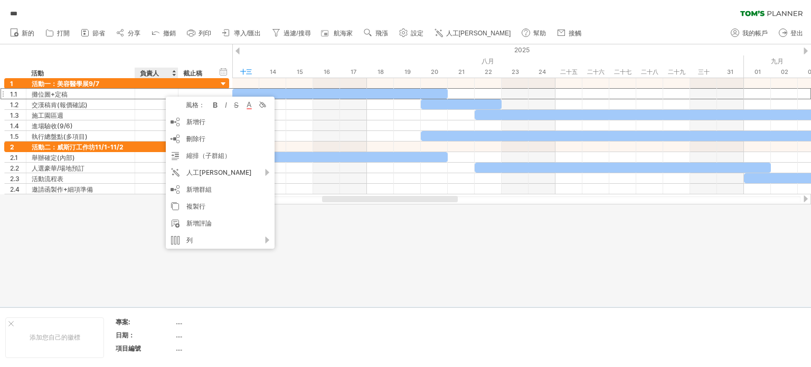
click at [410, 281] on div at bounding box center [405, 175] width 811 height 262
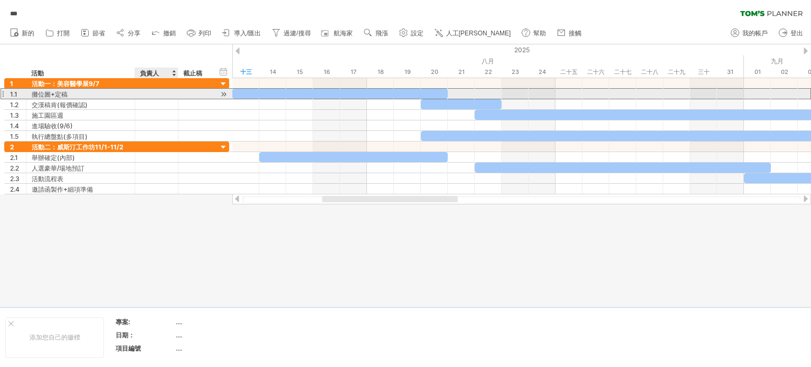
click at [162, 92] on div at bounding box center [156, 94] width 32 height 10
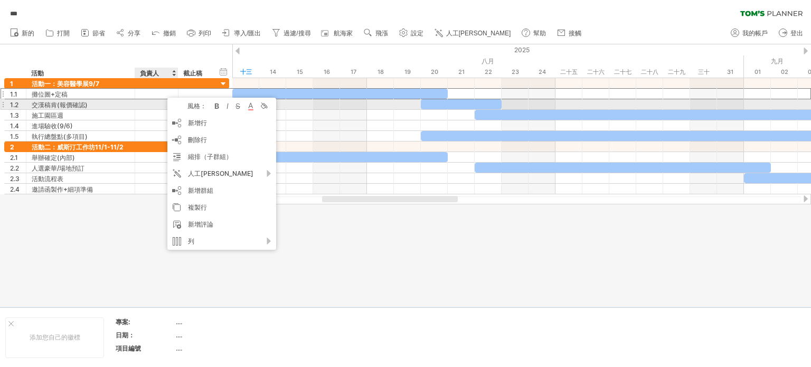
click at [154, 105] on div at bounding box center [156, 104] width 32 height 10
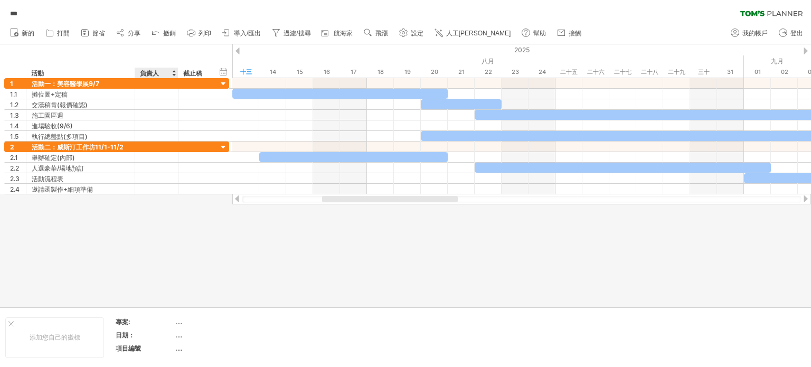
click at [304, 266] on div at bounding box center [405, 175] width 811 height 262
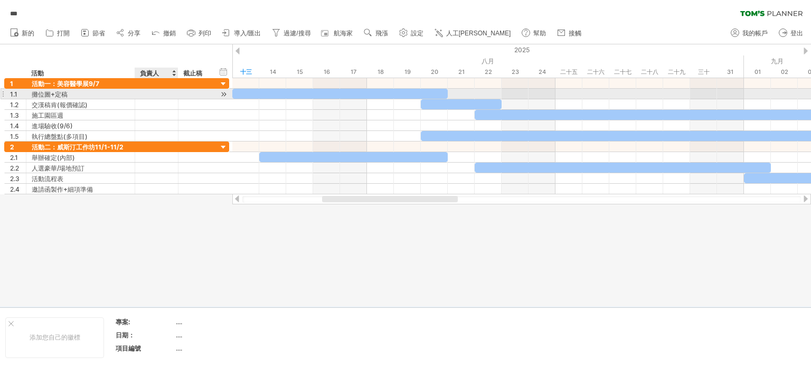
click at [154, 91] on div at bounding box center [156, 94] width 32 height 10
click at [155, 92] on input "text" at bounding box center [156, 94] width 32 height 10
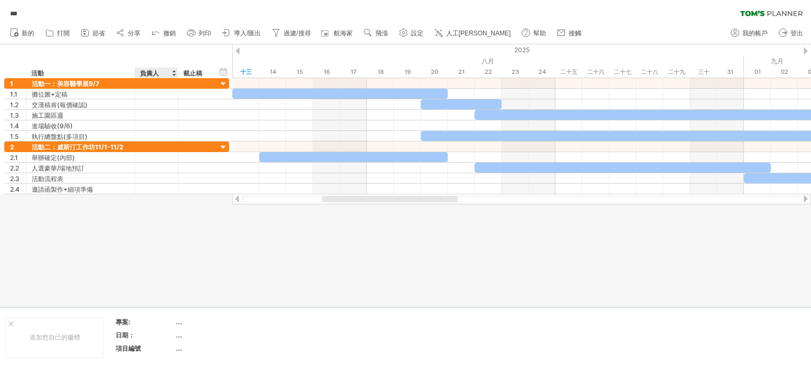
click at [183, 240] on div at bounding box center [405, 175] width 811 height 262
click at [416, 271] on div at bounding box center [405, 175] width 811 height 262
click at [216, 231] on div at bounding box center [405, 175] width 811 height 262
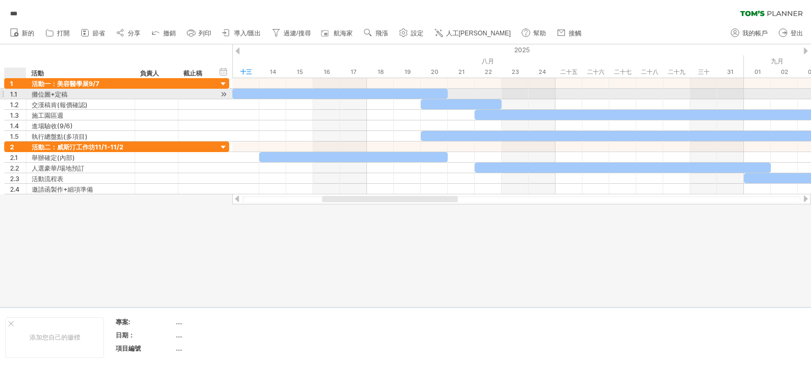
click at [21, 96] on div "1.1" at bounding box center [18, 94] width 16 height 10
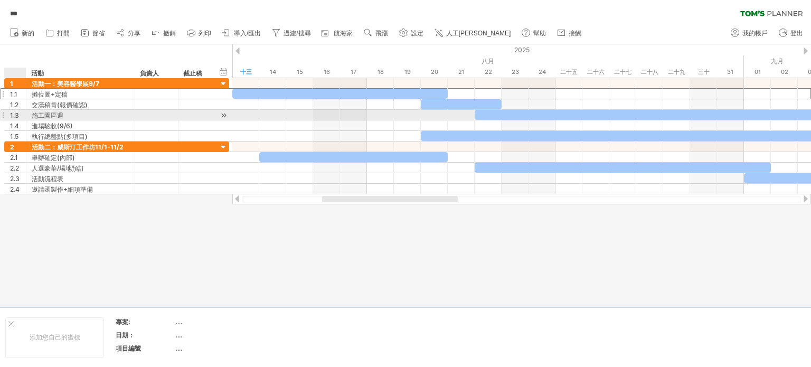
click at [13, 110] on div "1.3" at bounding box center [18, 115] width 16 height 10
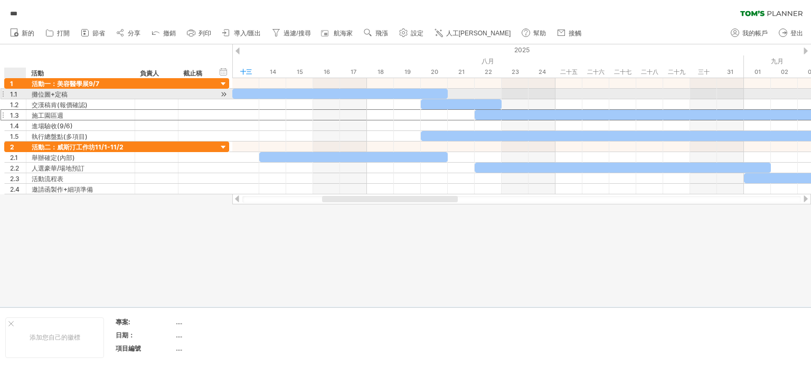
click at [17, 94] on div "1.1" at bounding box center [18, 94] width 16 height 10
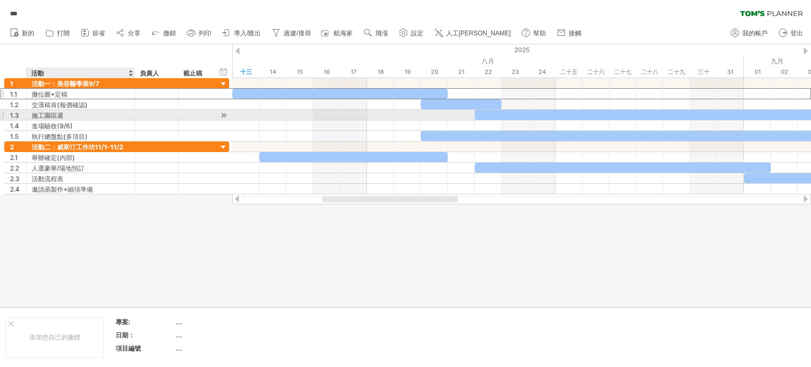
click at [101, 116] on div "施工園區週" at bounding box center [81, 115] width 98 height 10
click at [101, 116] on input "*****" at bounding box center [81, 115] width 98 height 10
click at [109, 116] on input "*****" at bounding box center [81, 115] width 98 height 10
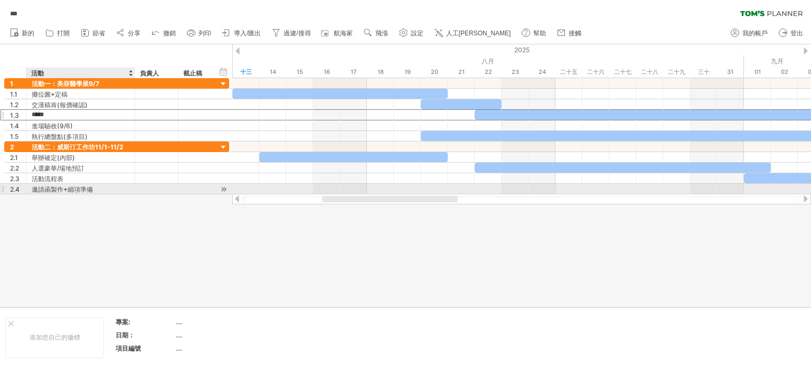
click at [118, 209] on div at bounding box center [405, 175] width 811 height 262
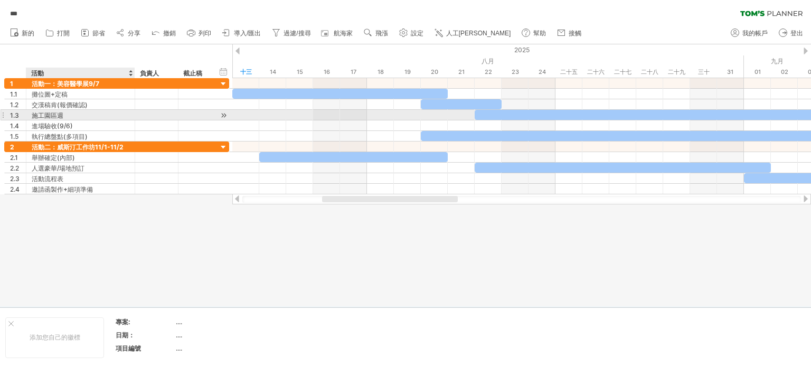
click at [50, 119] on font "施工園區週" at bounding box center [48, 115] width 32 height 8
click at [113, 250] on div at bounding box center [405, 175] width 811 height 262
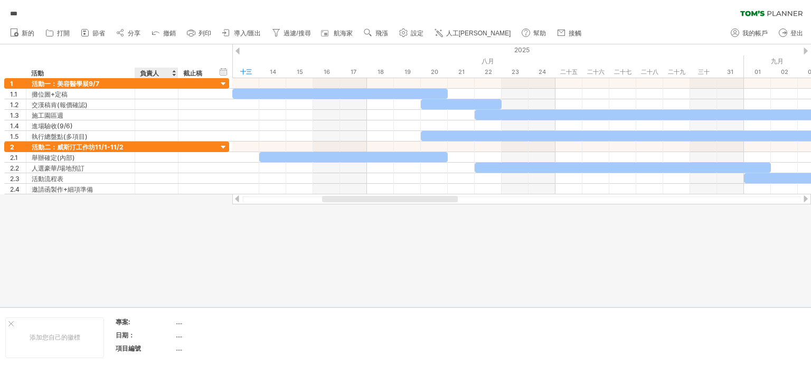
click at [183, 240] on div at bounding box center [405, 175] width 811 height 262
click at [403, 262] on div at bounding box center [405, 175] width 811 height 262
click at [405, 274] on div at bounding box center [405, 175] width 811 height 262
click at [719, 242] on div at bounding box center [405, 175] width 811 height 262
click at [201, 275] on div at bounding box center [405, 175] width 811 height 262
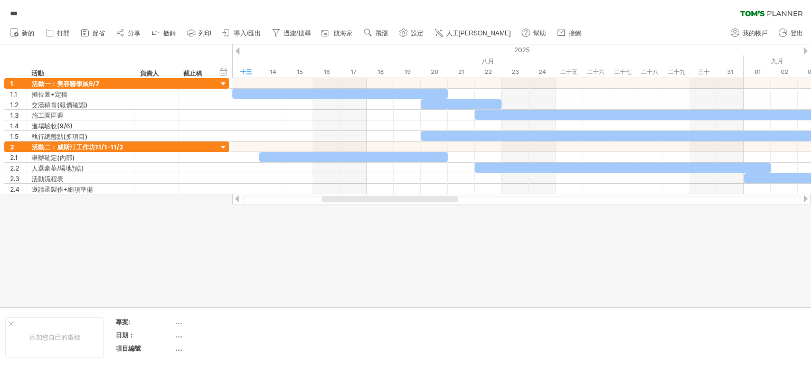
click at [702, 253] on div at bounding box center [405, 175] width 811 height 262
